Goal: Information Seeking & Learning: Find specific fact

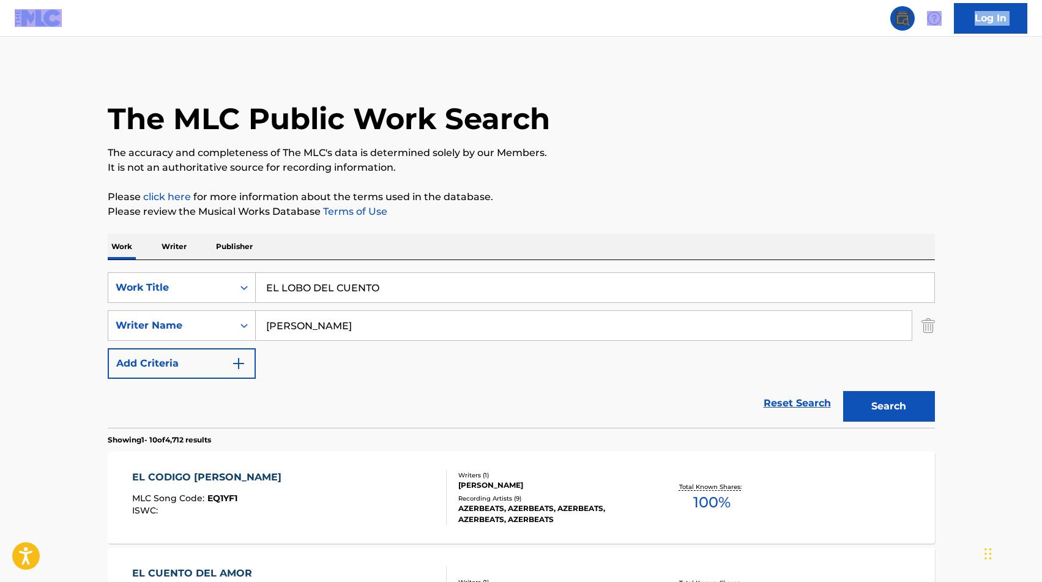
click at [339, 275] on input "EL LOBO DEL CUENTO" at bounding box center [595, 287] width 678 height 29
type input "EL CAMPO"
click at [310, 338] on input "[PERSON_NAME]" at bounding box center [584, 325] width 656 height 29
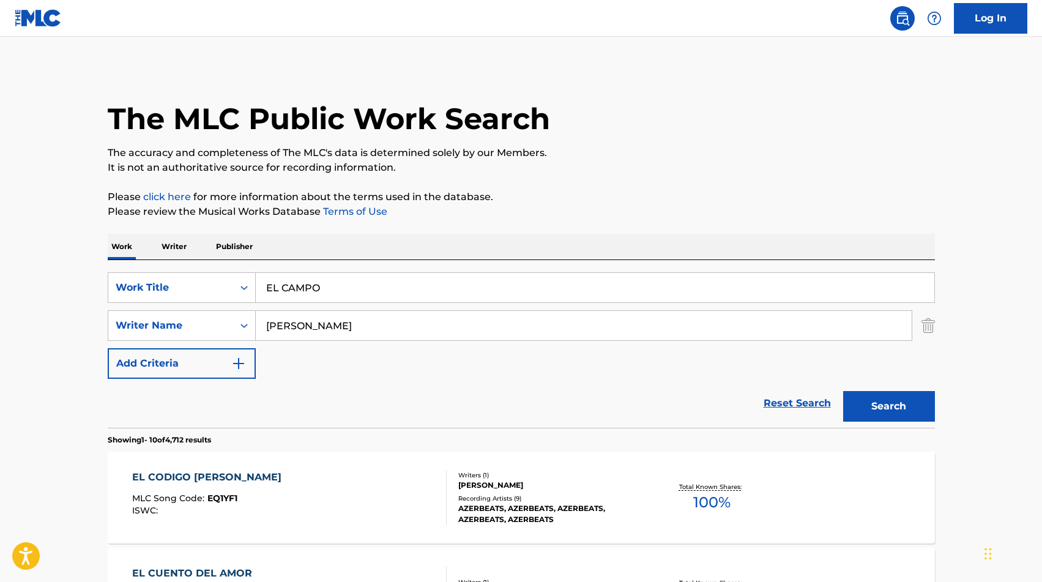
click at [310, 338] on input "[PERSON_NAME]" at bounding box center [584, 325] width 656 height 29
click at [893, 409] on button "Search" at bounding box center [889, 406] width 92 height 31
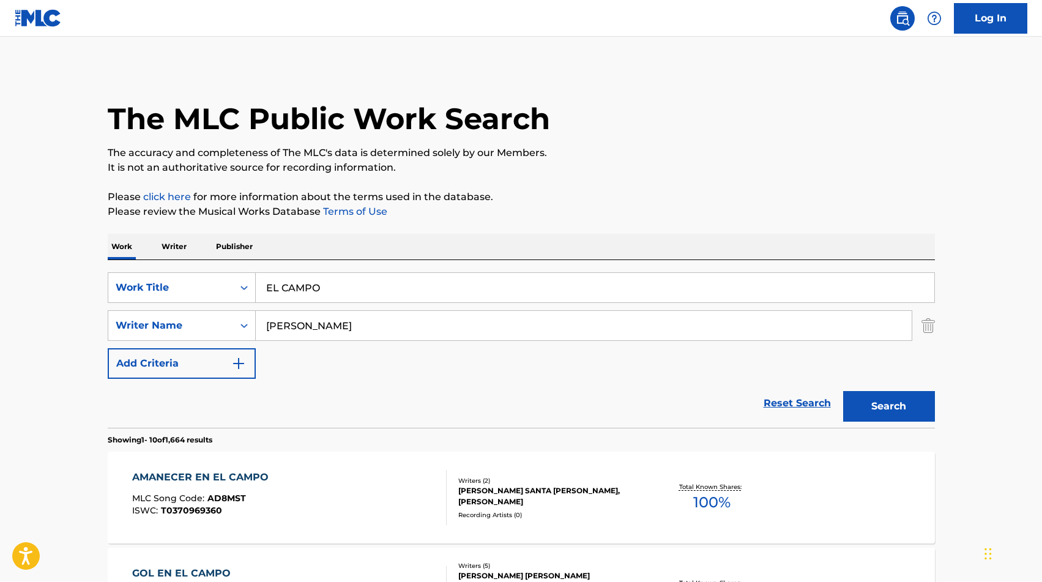
click at [362, 333] on input "[PERSON_NAME]" at bounding box center [584, 325] width 656 height 29
click at [902, 404] on button "Search" at bounding box center [889, 406] width 92 height 31
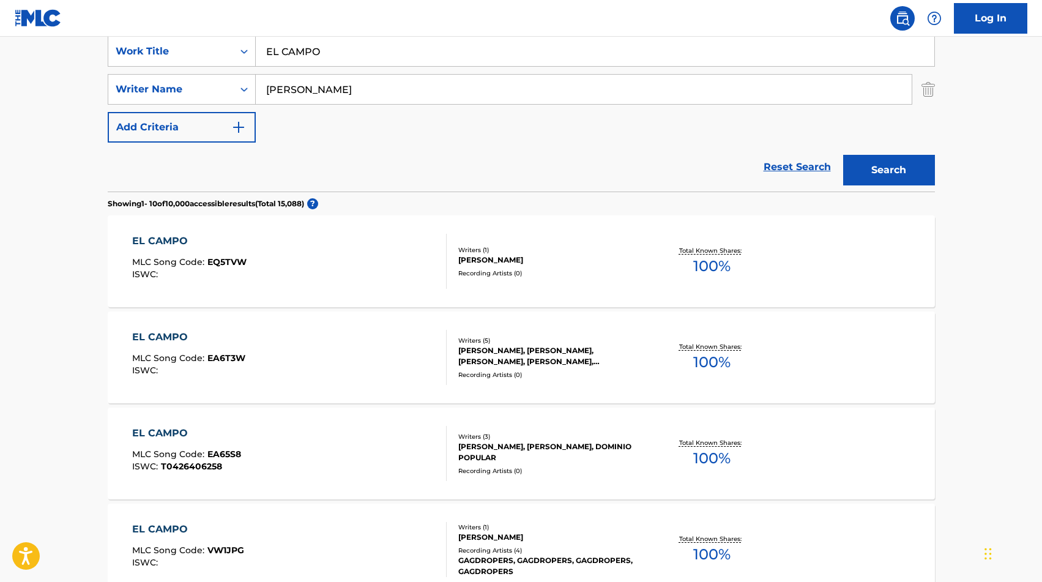
scroll to position [238, 0]
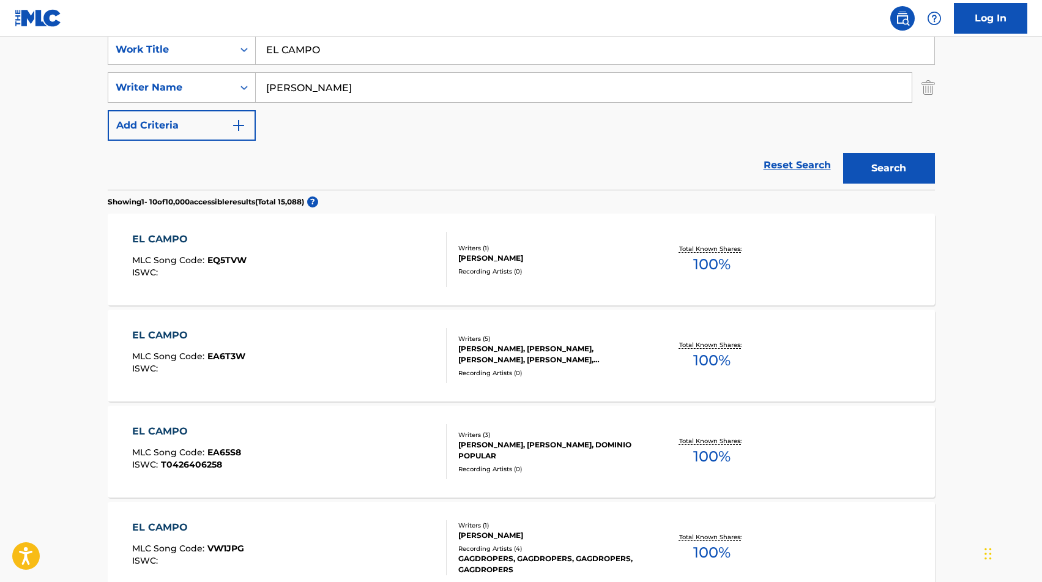
click at [358, 96] on input "[PERSON_NAME]" at bounding box center [584, 87] width 656 height 29
type input "[PERSON_NAME]"
click at [862, 164] on button "Search" at bounding box center [889, 168] width 92 height 31
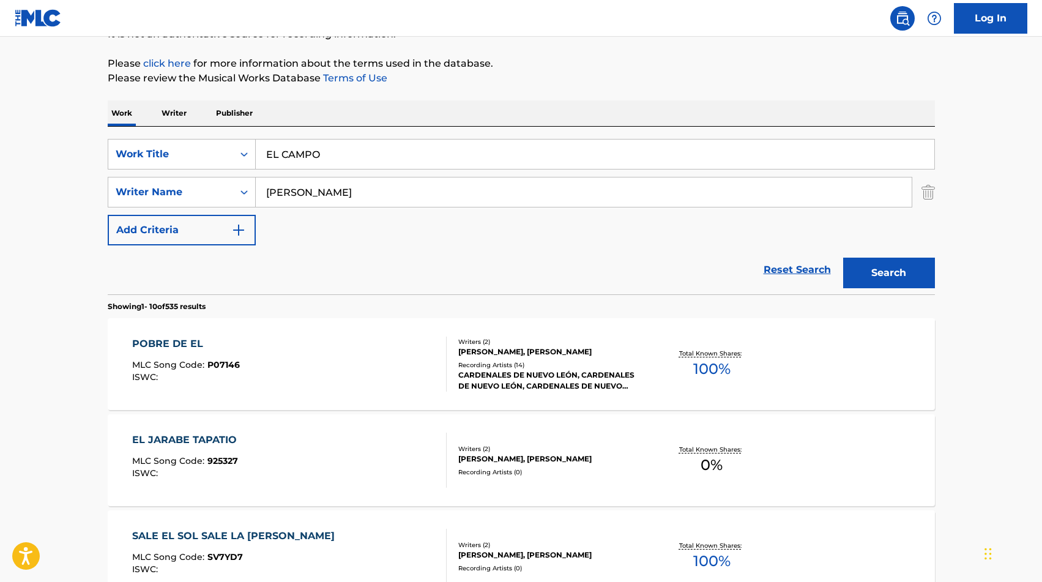
scroll to position [0, 0]
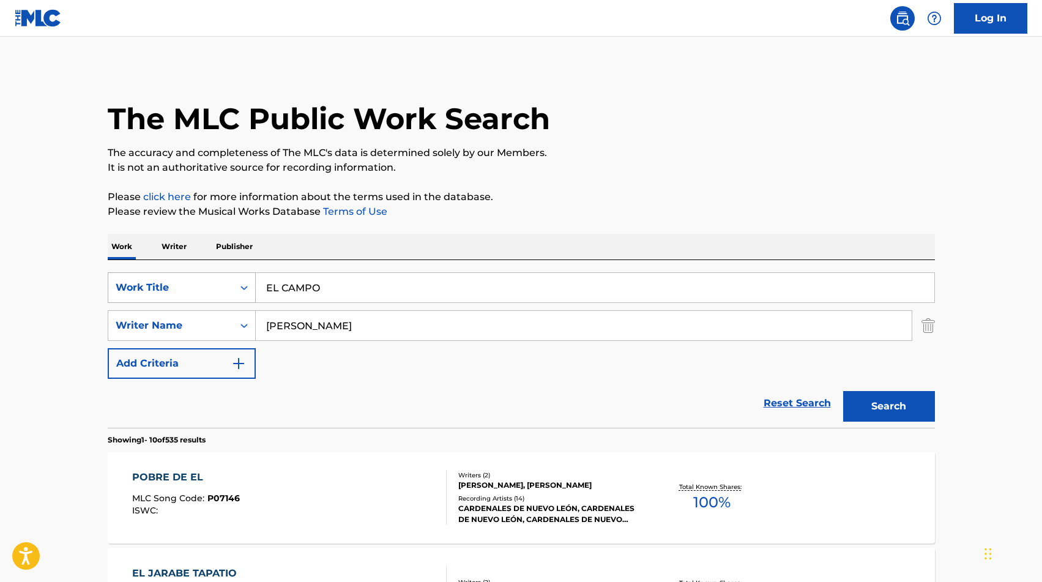
click at [191, 284] on div "Work Title" at bounding box center [171, 287] width 110 height 15
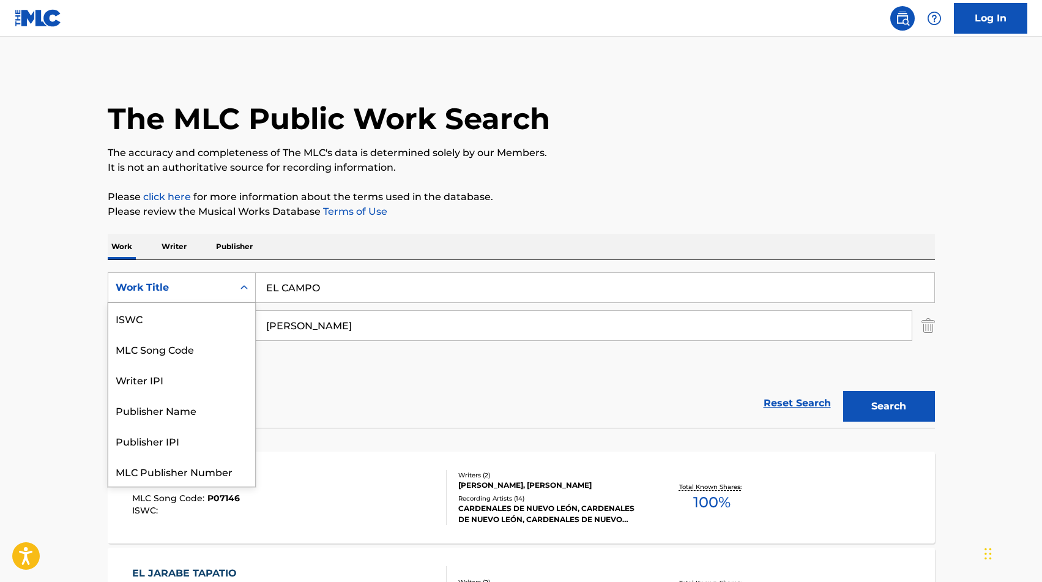
scroll to position [31, 0]
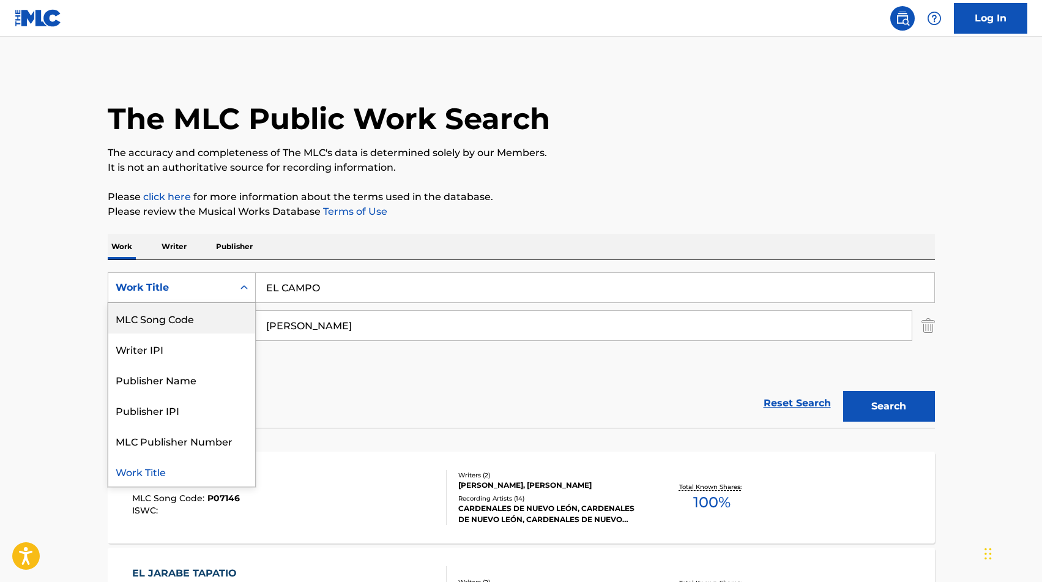
click at [195, 316] on div "MLC Song Code" at bounding box center [181, 318] width 147 height 31
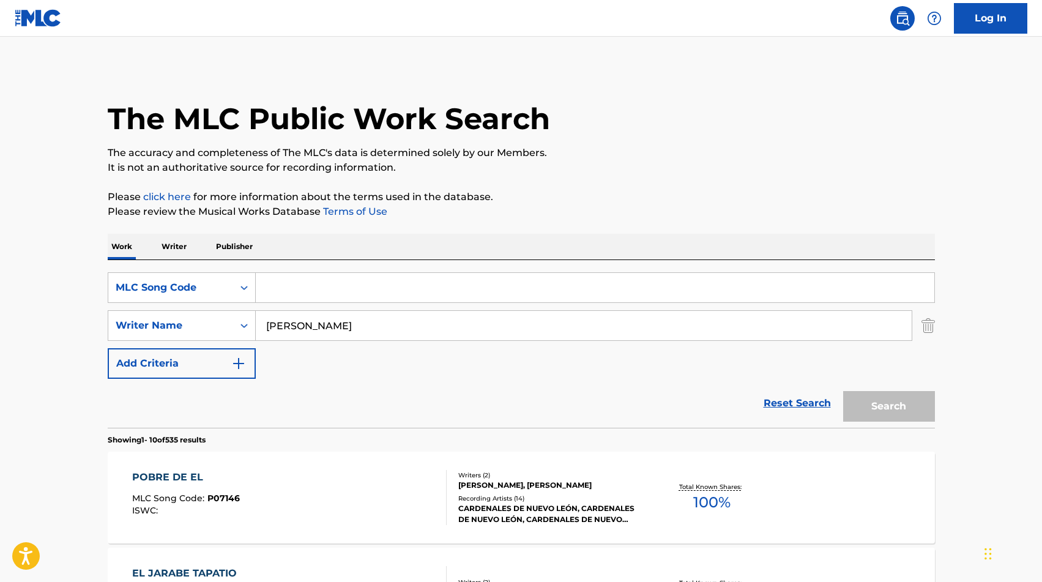
click at [332, 312] on input "[PERSON_NAME]" at bounding box center [584, 325] width 656 height 29
click at [316, 294] on input "Search Form" at bounding box center [595, 287] width 678 height 29
paste input "EV8ZOB"
type input "EV8ZOB"
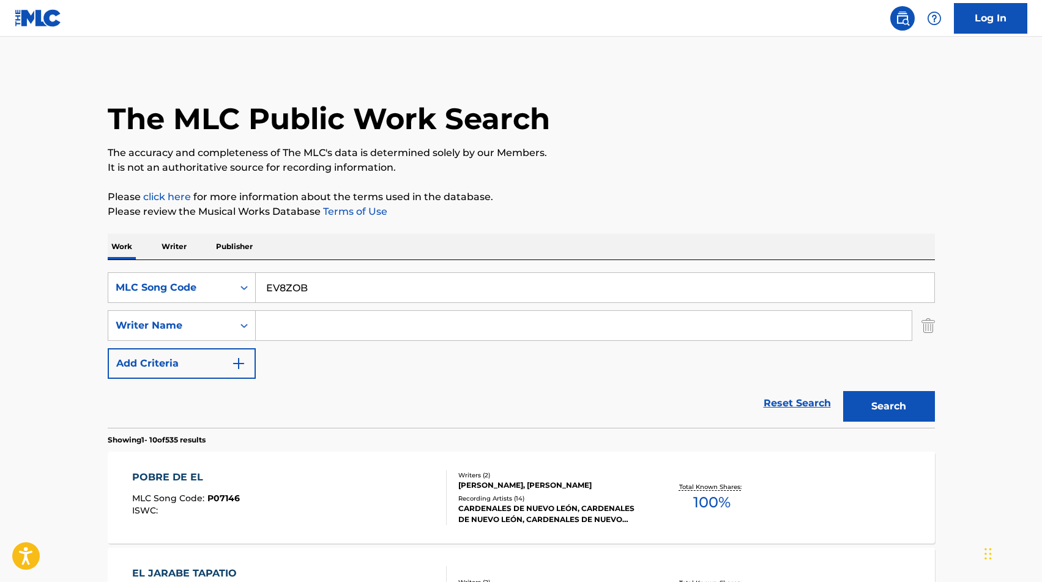
click at [843, 391] on button "Search" at bounding box center [889, 406] width 92 height 31
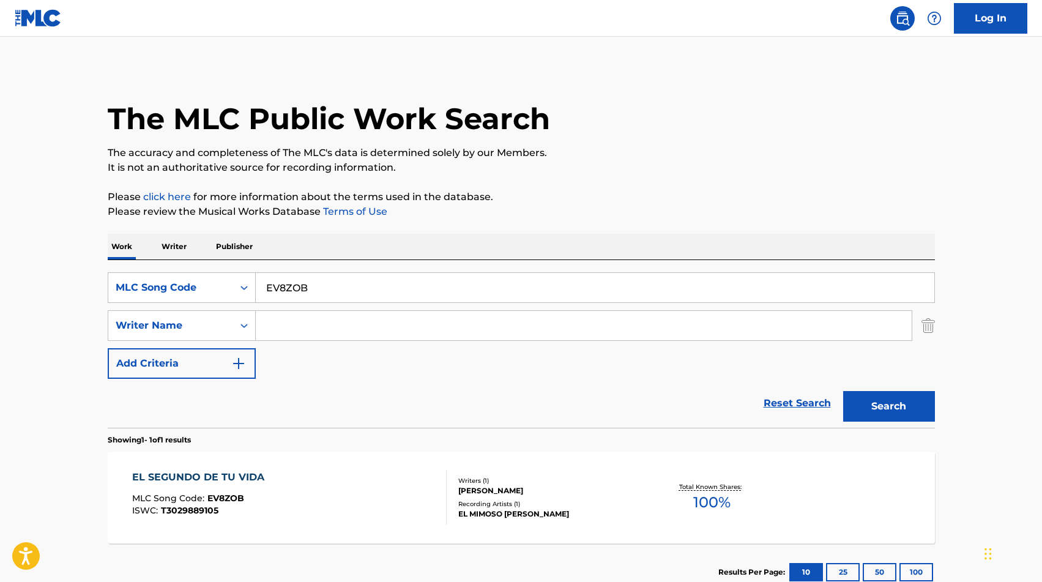
click at [364, 464] on div "EL SEGUNDO DE TU VIDA MLC Song Code : EV8ZOB ISWC : T3029889105 Writers ( 1 ) […" at bounding box center [521, 497] width 827 height 92
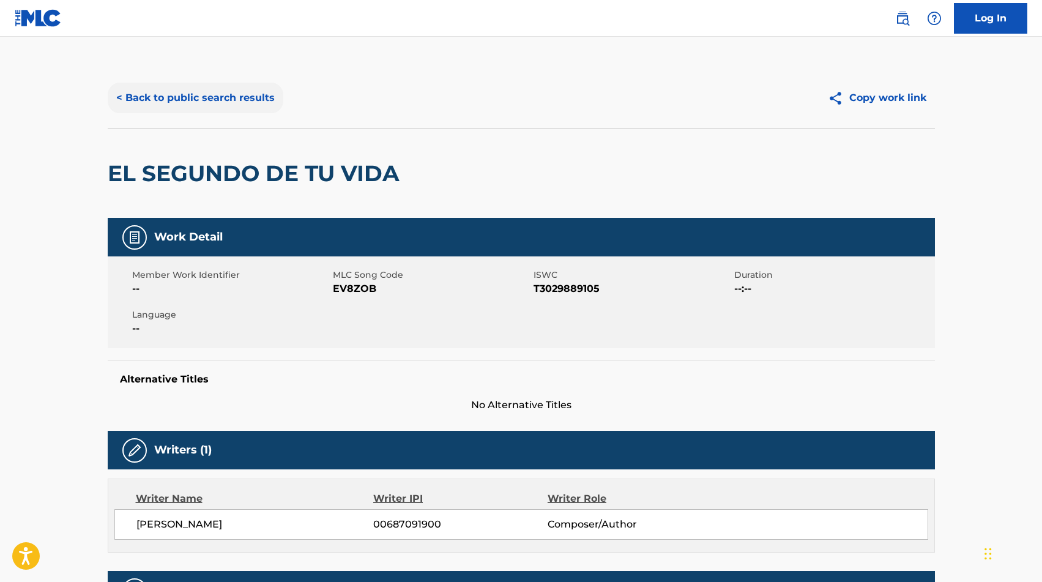
click at [190, 87] on button "< Back to public search results" at bounding box center [196, 98] width 176 height 31
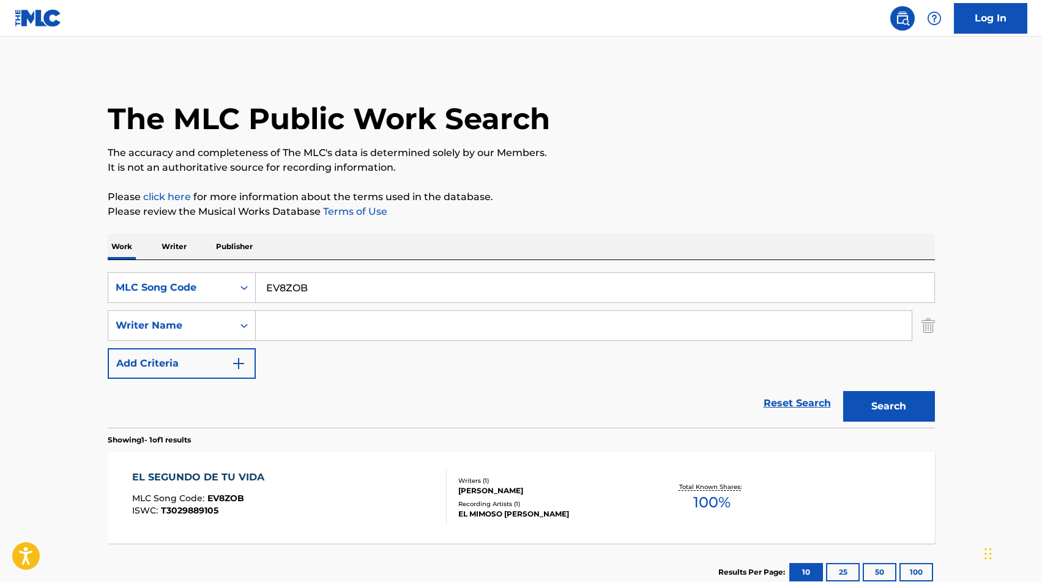
click at [306, 284] on input "EV8ZOB" at bounding box center [595, 287] width 678 height 29
paste input "A56ST"
type input "EA56ST"
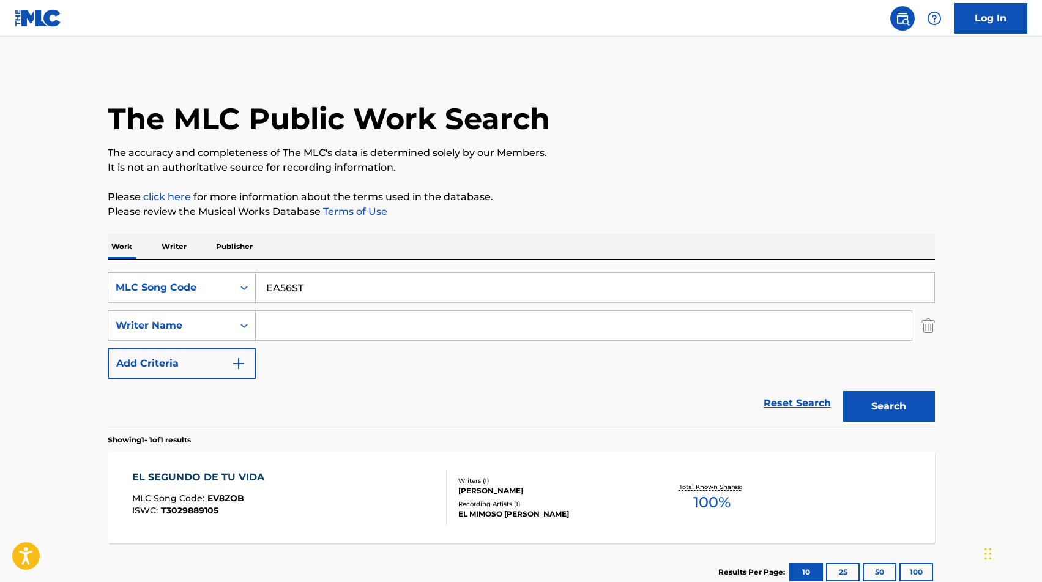
click at [843, 391] on button "Search" at bounding box center [889, 406] width 92 height 31
click at [583, 514] on div "LOS TINOS, LOS TINOS, LOS TINOS, LOS TINOS, LOS TINOS" at bounding box center [550, 514] width 185 height 22
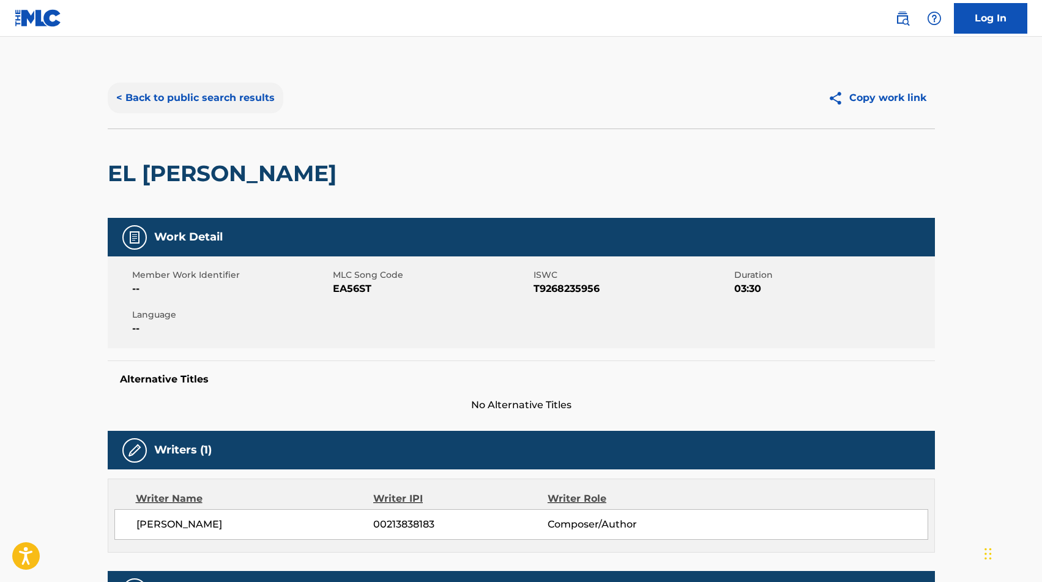
click at [213, 88] on button "< Back to public search results" at bounding box center [196, 98] width 176 height 31
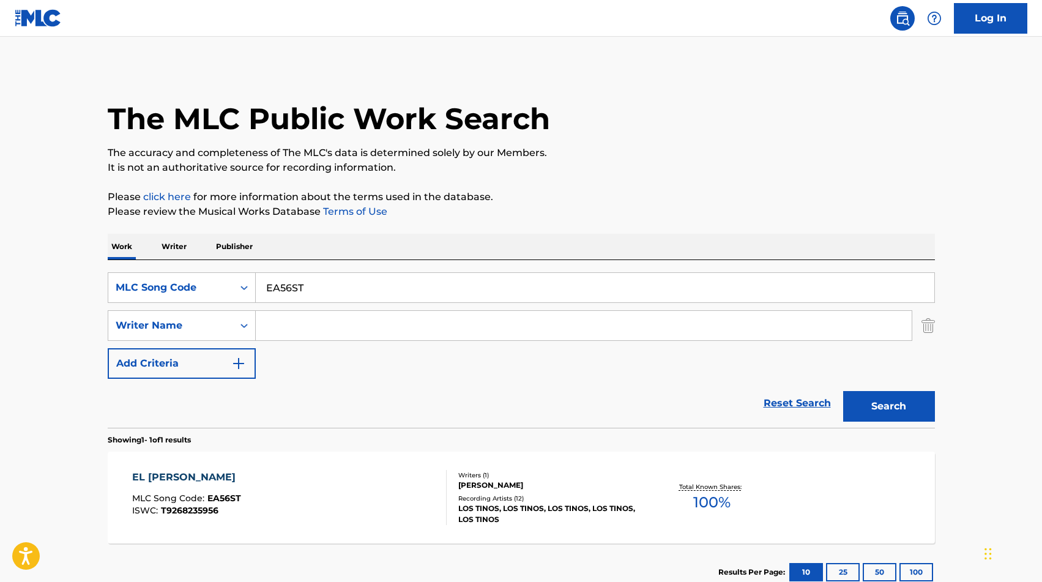
click at [320, 288] on input "EA56ST" at bounding box center [595, 287] width 678 height 29
type input "DEJAME"
click at [207, 299] on div "MLC Song Code" at bounding box center [182, 287] width 148 height 31
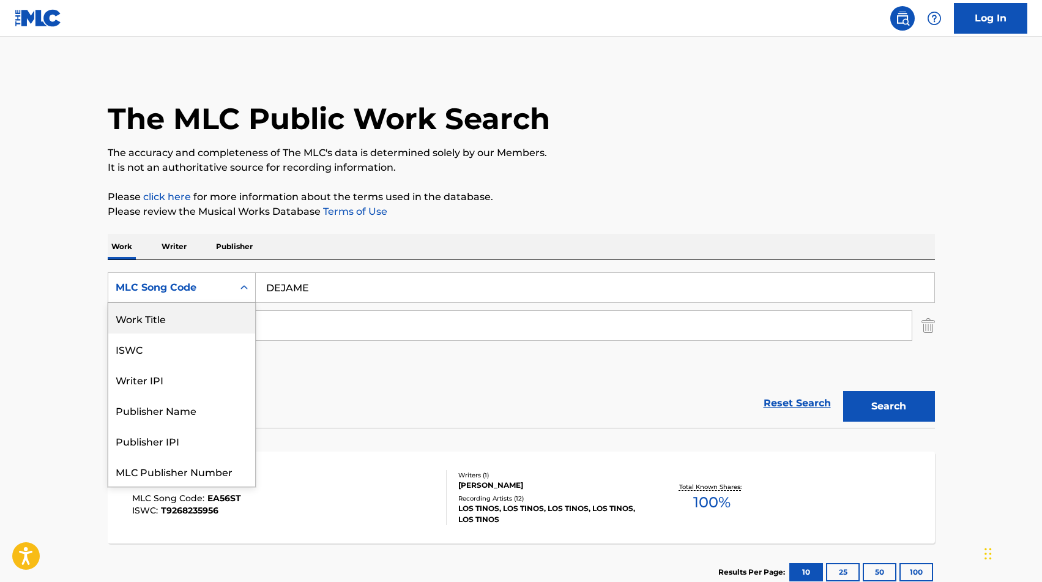
click at [198, 317] on div "Work Title" at bounding box center [181, 318] width 147 height 31
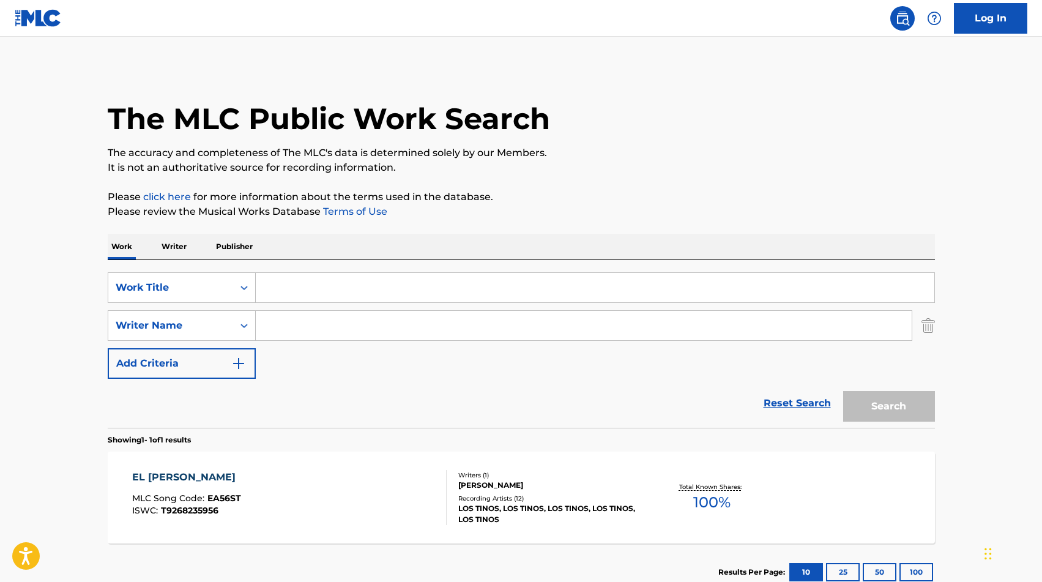
click at [322, 295] on input "Search Form" at bounding box center [595, 287] width 678 height 29
type input "DEJAME"
click at [239, 338] on div "Search Form" at bounding box center [244, 325] width 22 height 29
click at [300, 332] on input "Search Form" at bounding box center [584, 325] width 656 height 29
click at [843, 391] on button "Search" at bounding box center [889, 406] width 92 height 31
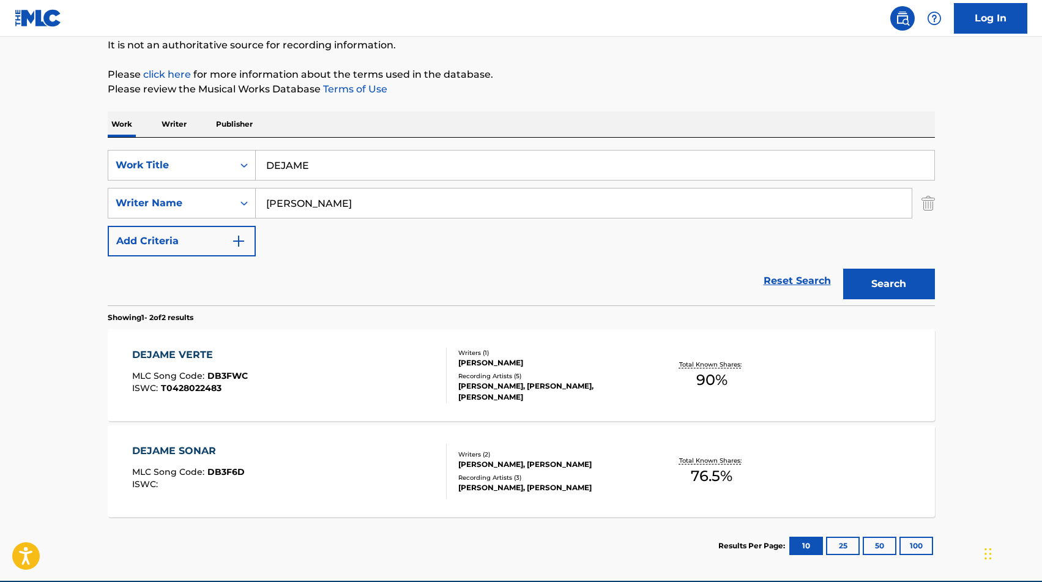
scroll to position [122, 0]
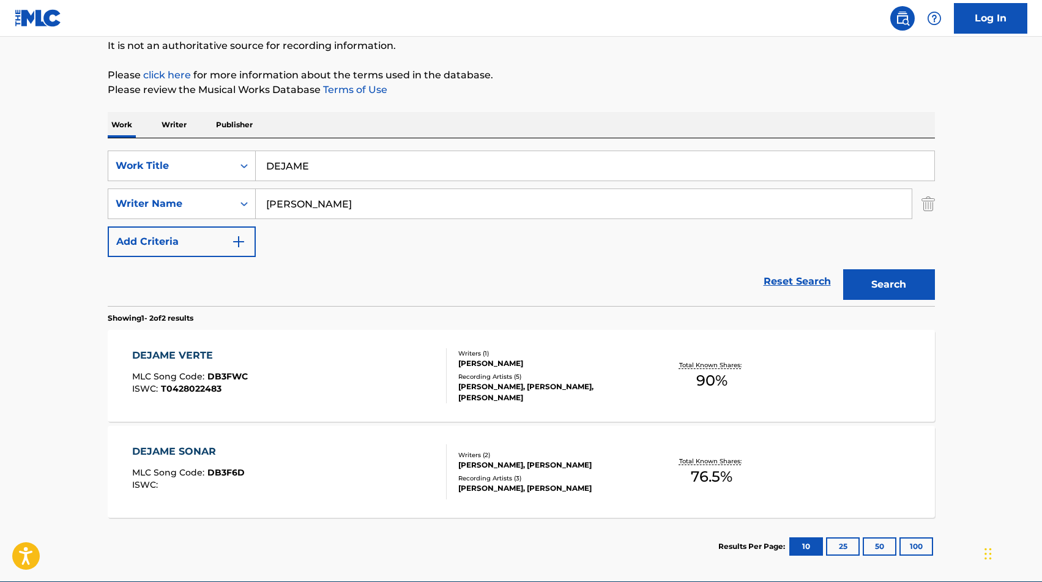
click at [292, 202] on input "[PERSON_NAME]" at bounding box center [584, 203] width 656 height 29
type input "[PERSON_NAME]"
click at [911, 280] on button "Search" at bounding box center [889, 284] width 92 height 31
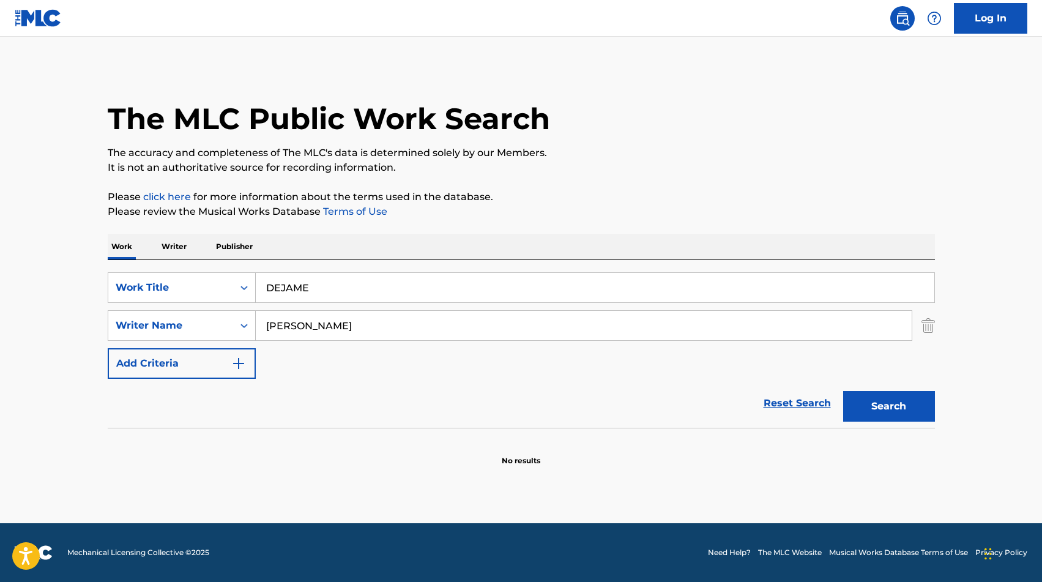
click at [896, 293] on input "DEJAME" at bounding box center [595, 287] width 678 height 29
click at [897, 408] on button "Search" at bounding box center [889, 406] width 92 height 31
